Goal: Check status: Check status

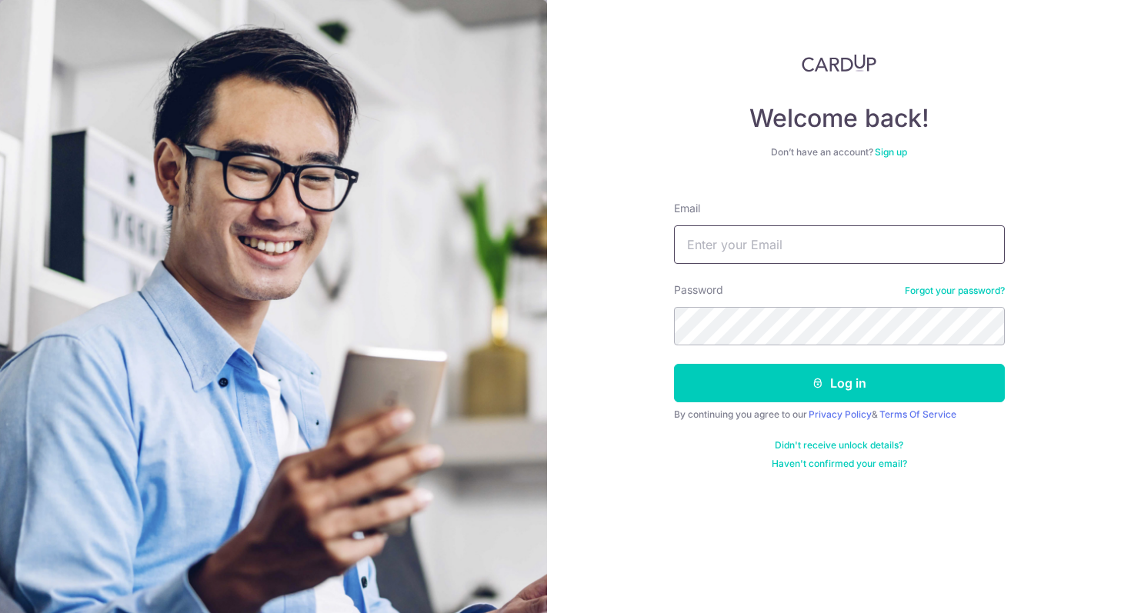
click at [762, 253] on input "Email" at bounding box center [839, 244] width 331 height 38
type input "[PERSON_NAME][EMAIL_ADDRESS][DOMAIN_NAME]"
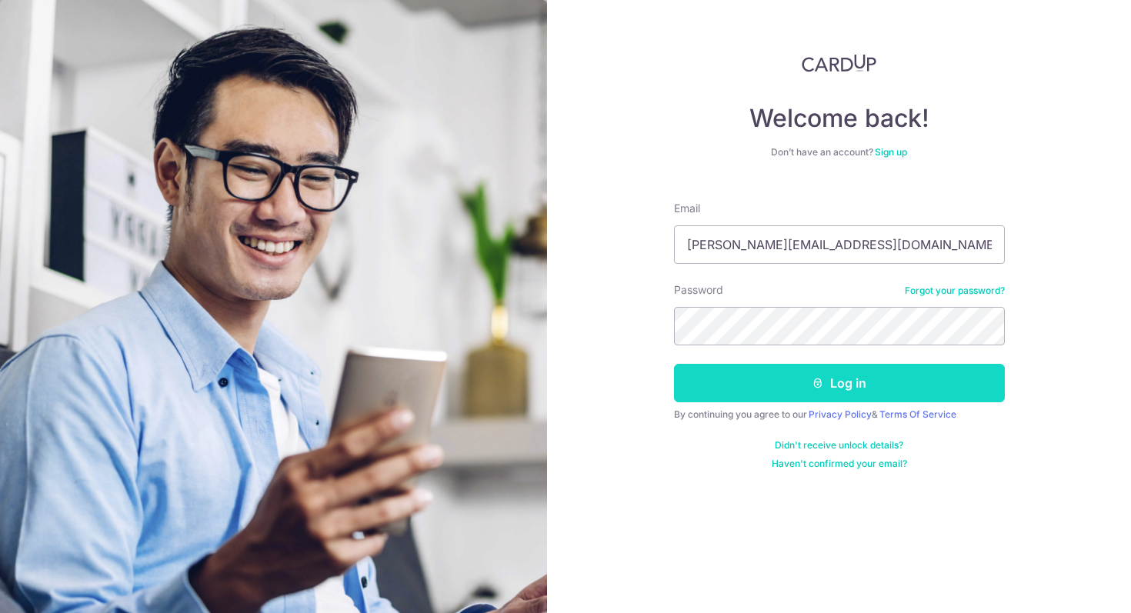
click at [825, 387] on button "Log in" at bounding box center [839, 383] width 331 height 38
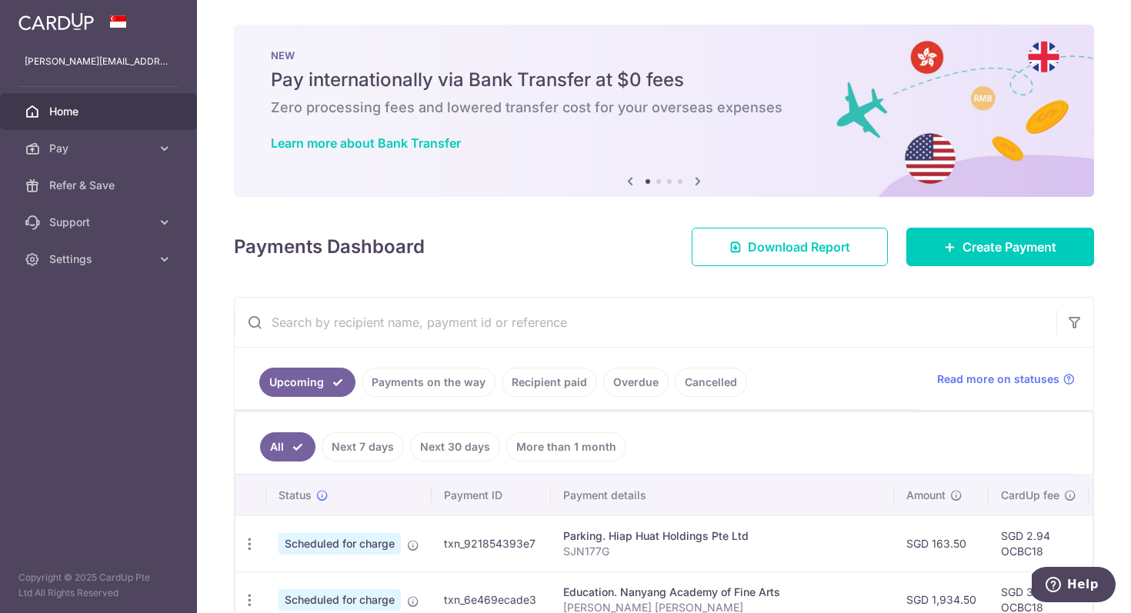
click at [507, 320] on input "text" at bounding box center [646, 322] width 822 height 49
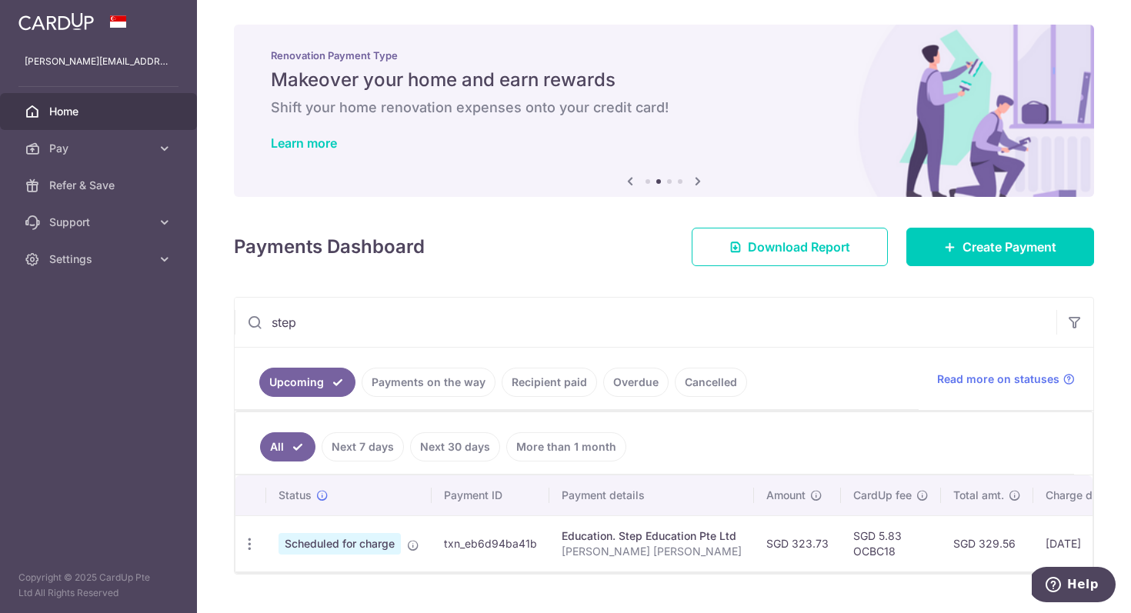
scroll to position [34, 0]
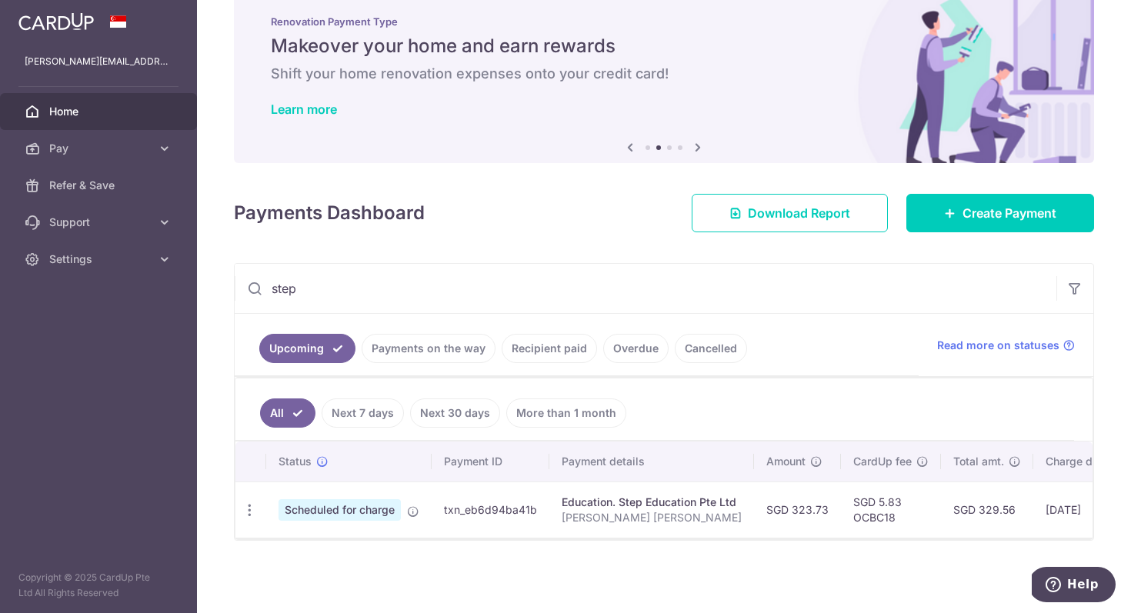
type input "step"
click at [573, 350] on link "Recipient paid" at bounding box center [549, 348] width 95 height 29
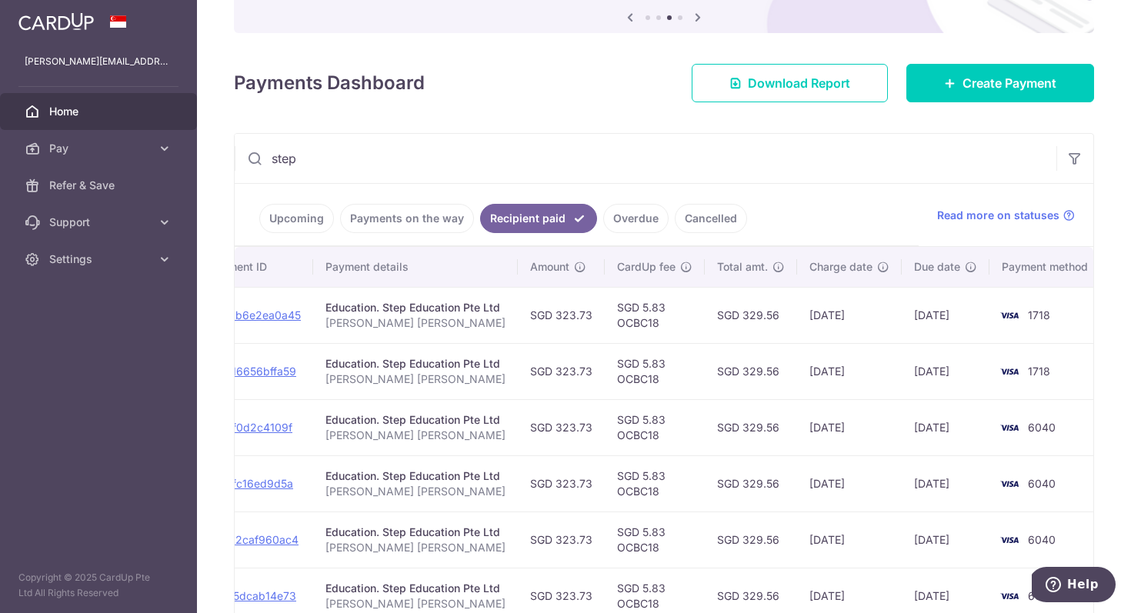
scroll to position [0, 0]
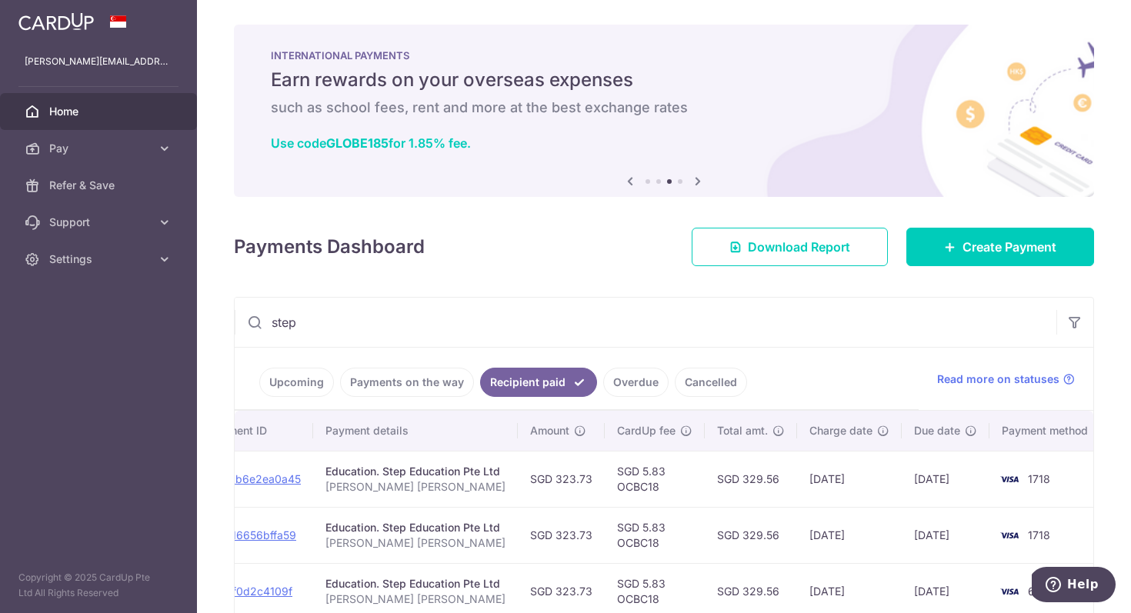
click at [68, 112] on span "Home" at bounding box center [100, 111] width 102 height 15
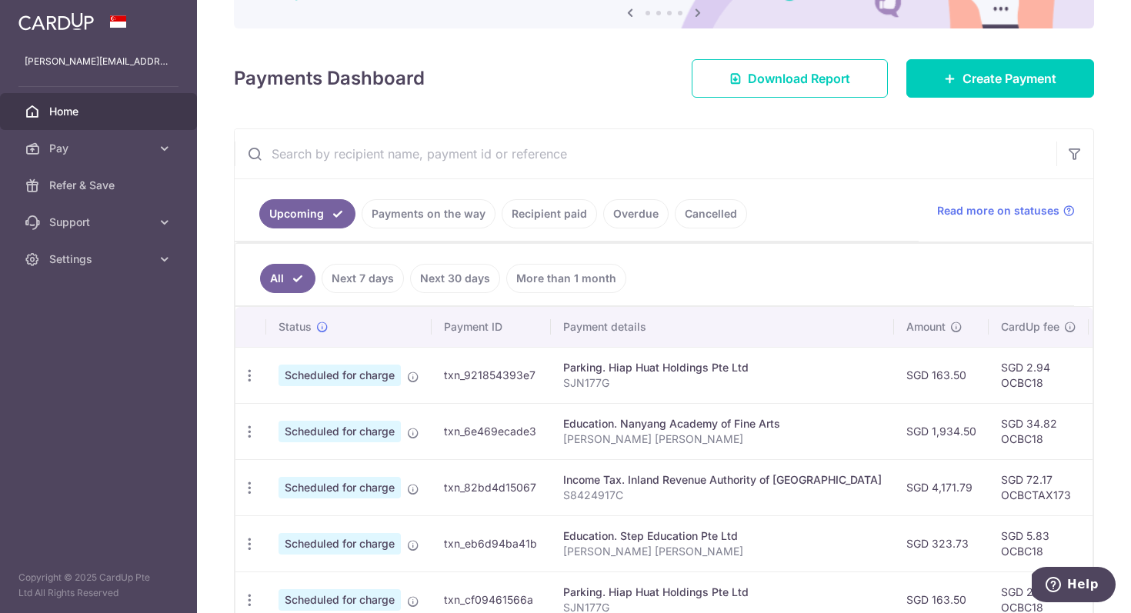
click at [557, 214] on link "Recipient paid" at bounding box center [549, 213] width 95 height 29
